Goal: Task Accomplishment & Management: Manage account settings

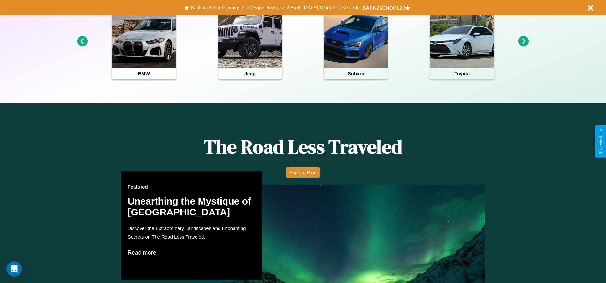
scroll to position [284, 0]
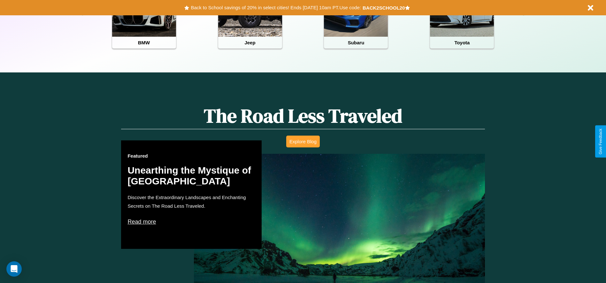
click at [303, 141] on button "Explore Blog" at bounding box center [303, 142] width 34 height 12
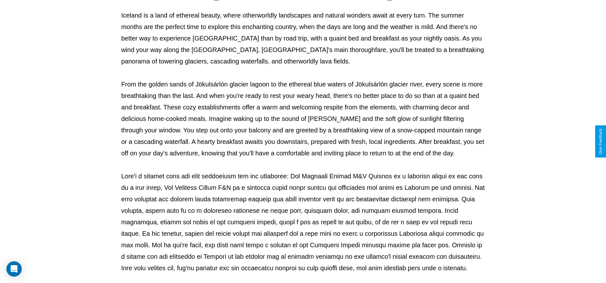
scroll to position [212, 0]
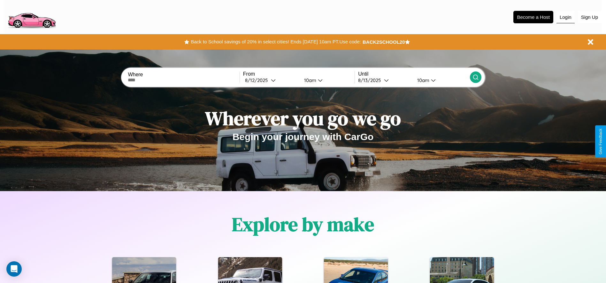
click at [565, 17] on button "Login" at bounding box center [565, 17] width 18 height 12
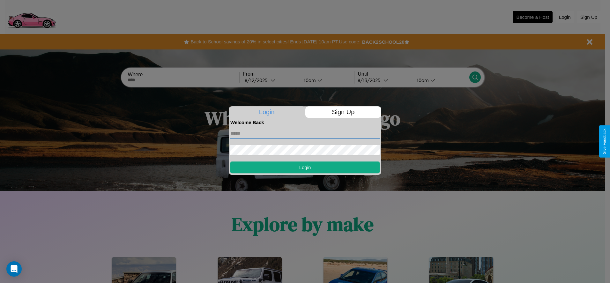
click at [305, 133] on input "text" at bounding box center [305, 133] width 149 height 10
type input "**********"
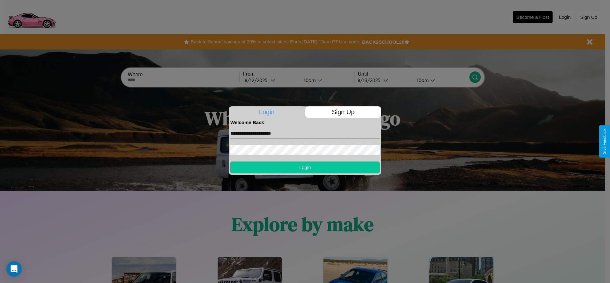
click at [305, 167] on button "Login" at bounding box center [305, 168] width 149 height 12
